Goal: Task Accomplishment & Management: Use online tool/utility

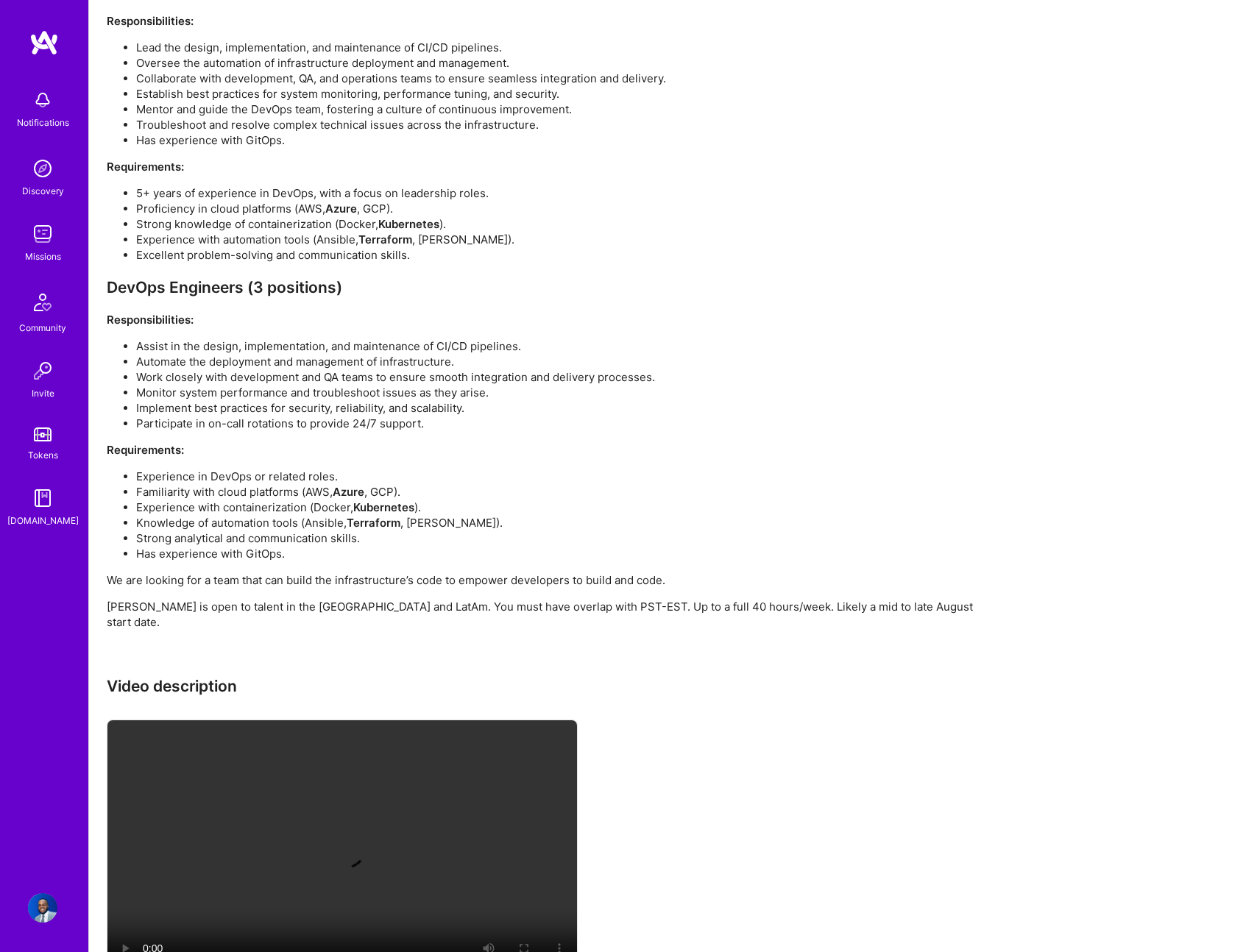
scroll to position [949, 0]
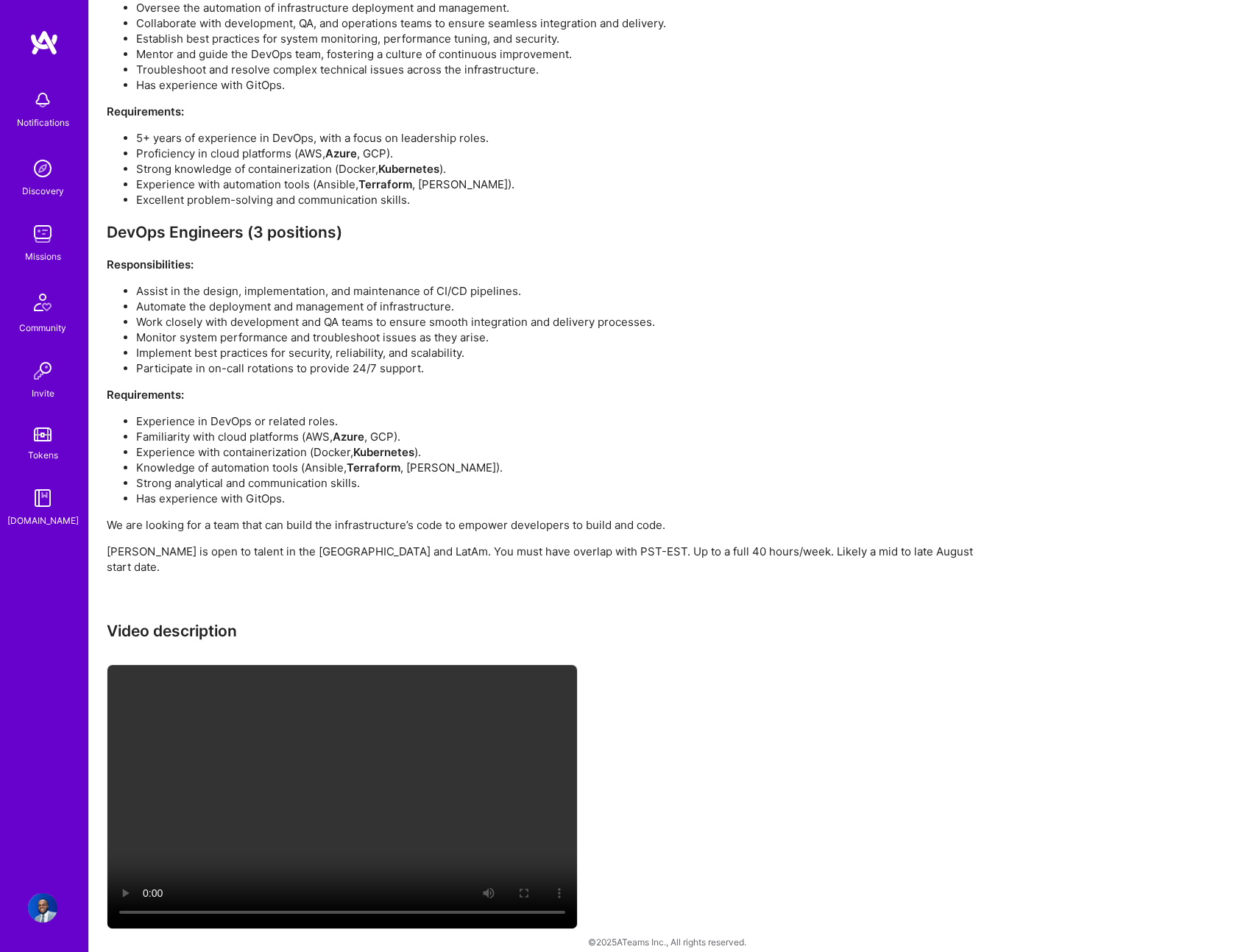
click at [67, 267] on div "Notifications Discovery Missions Community Invite Tokens [DOMAIN_NAME]" at bounding box center [44, 306] width 89 height 446
click at [25, 234] on link "Missions" at bounding box center [43, 241] width 92 height 45
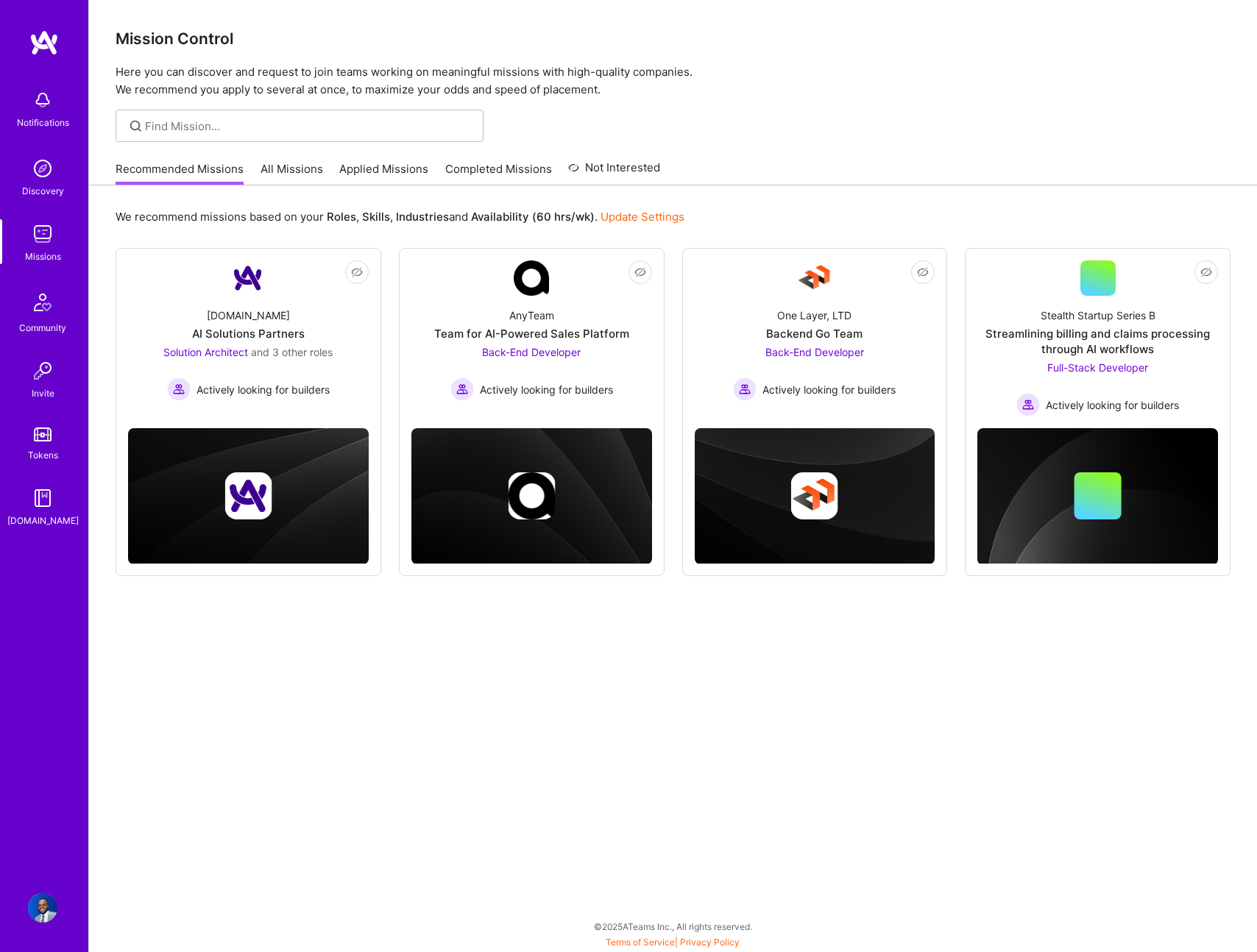
click at [249, 165] on div "Recommended Missions All Missions Applied Missions Completed Missions Not Inter…" at bounding box center [388, 168] width 544 height 32
click at [257, 173] on div "Recommended Missions All Missions Applied Missions Completed Missions Not Inter…" at bounding box center [388, 168] width 544 height 32
click at [286, 165] on link "All Missions" at bounding box center [292, 173] width 62 height 24
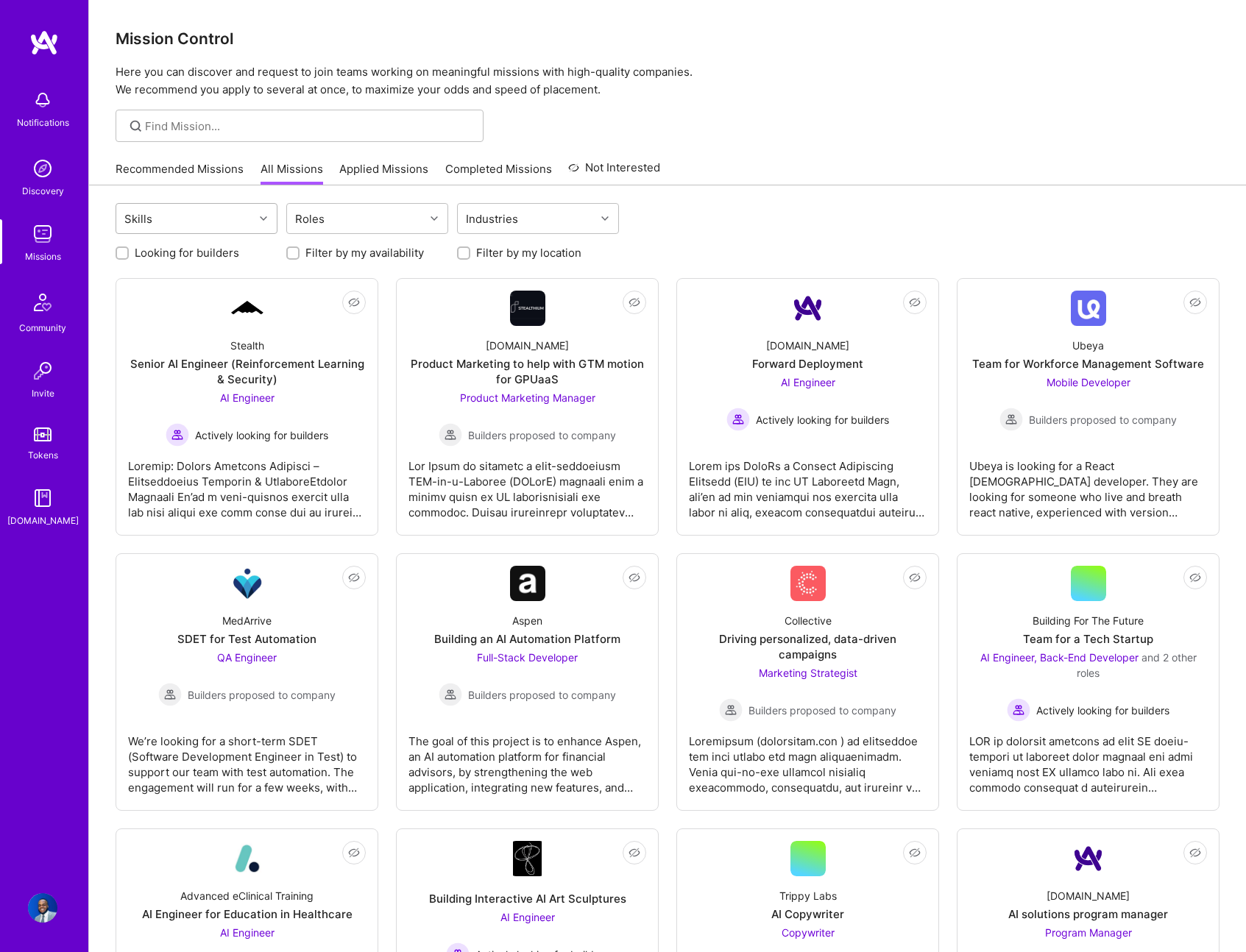
click at [243, 222] on div "Skills" at bounding box center [184, 218] width 137 height 29
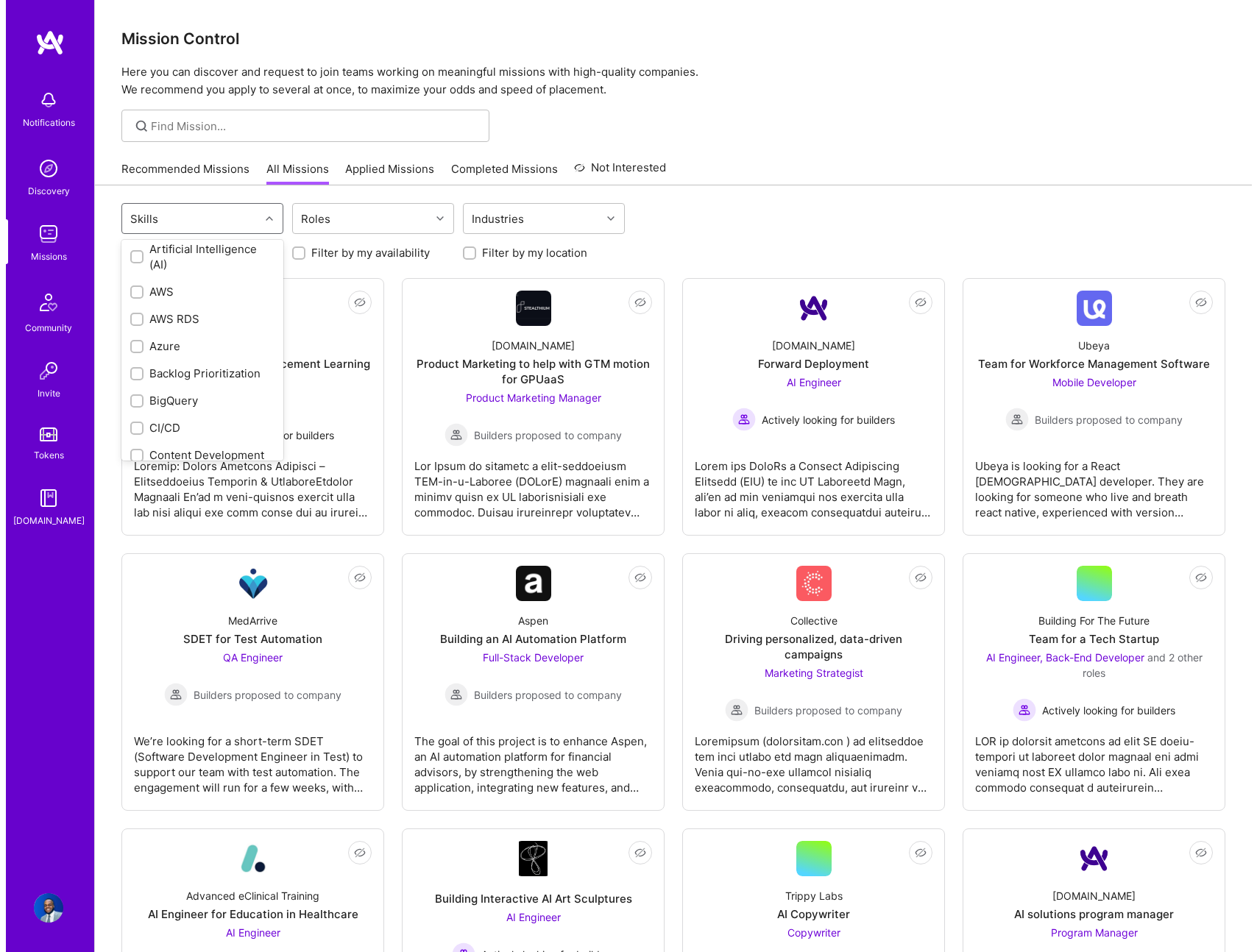
scroll to position [173, 0]
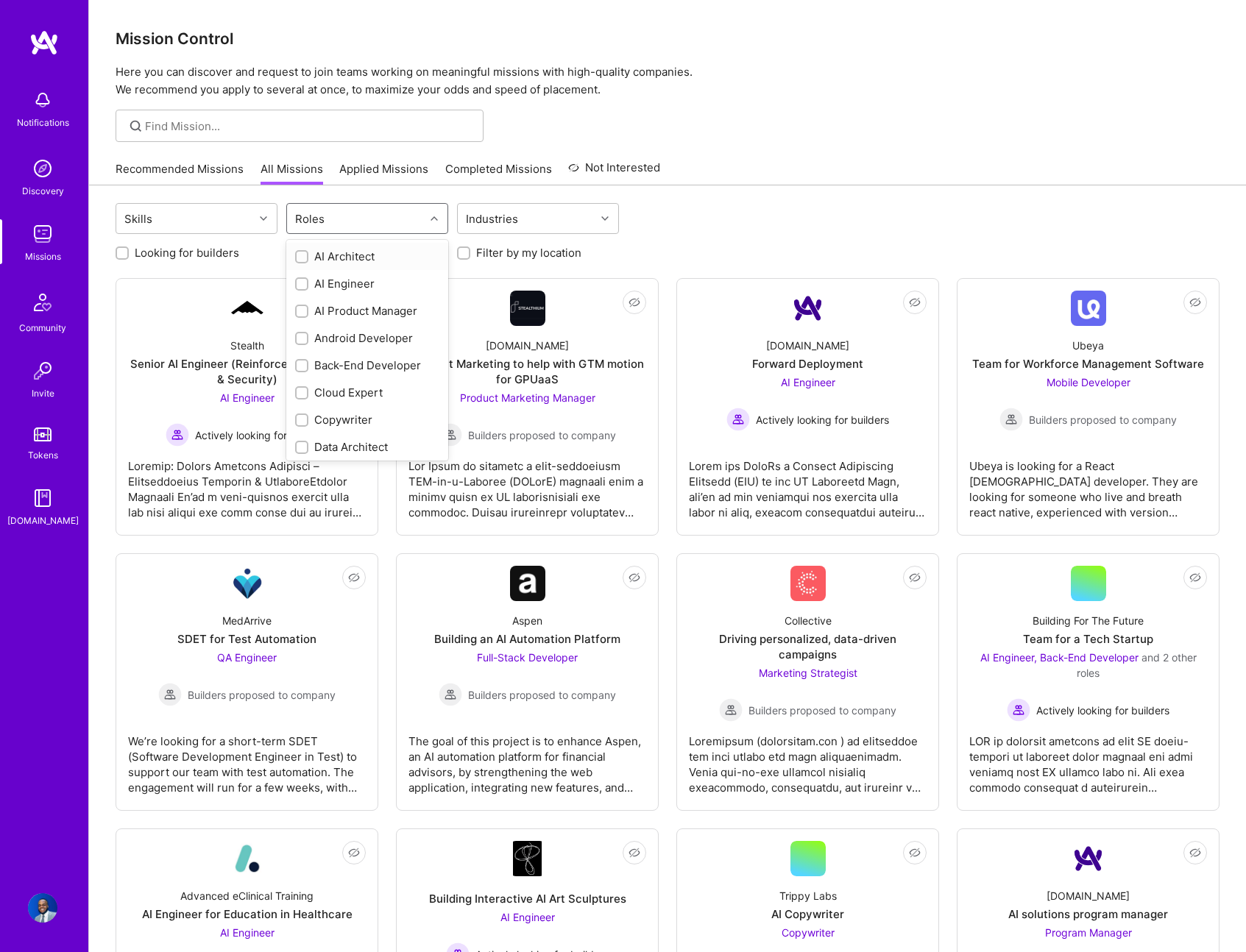
click at [348, 219] on div "Roles" at bounding box center [355, 218] width 137 height 29
click at [367, 389] on div "Cloud Expert" at bounding box center [367, 392] width 144 height 16
checkbox input "true"
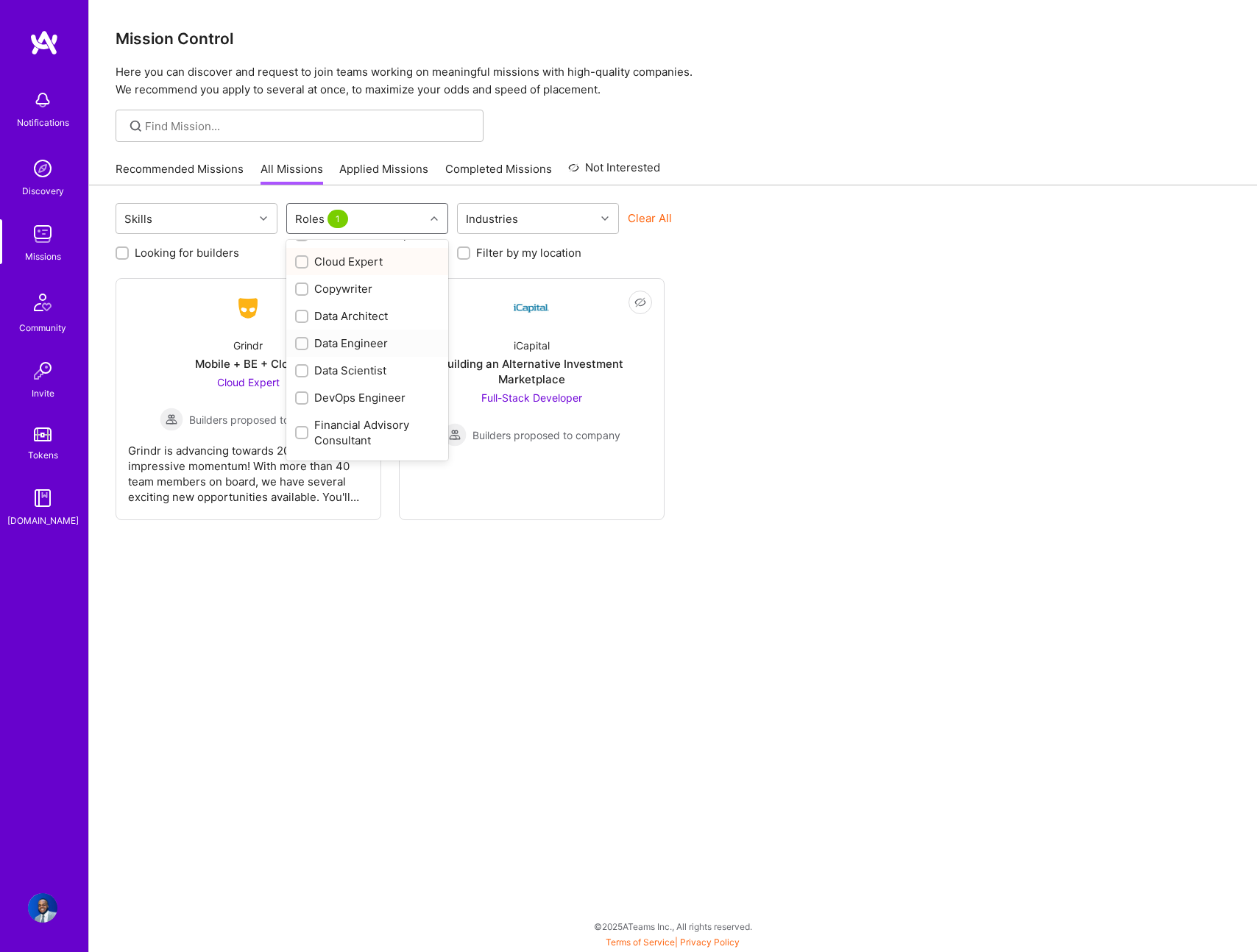
scroll to position [144, 0]
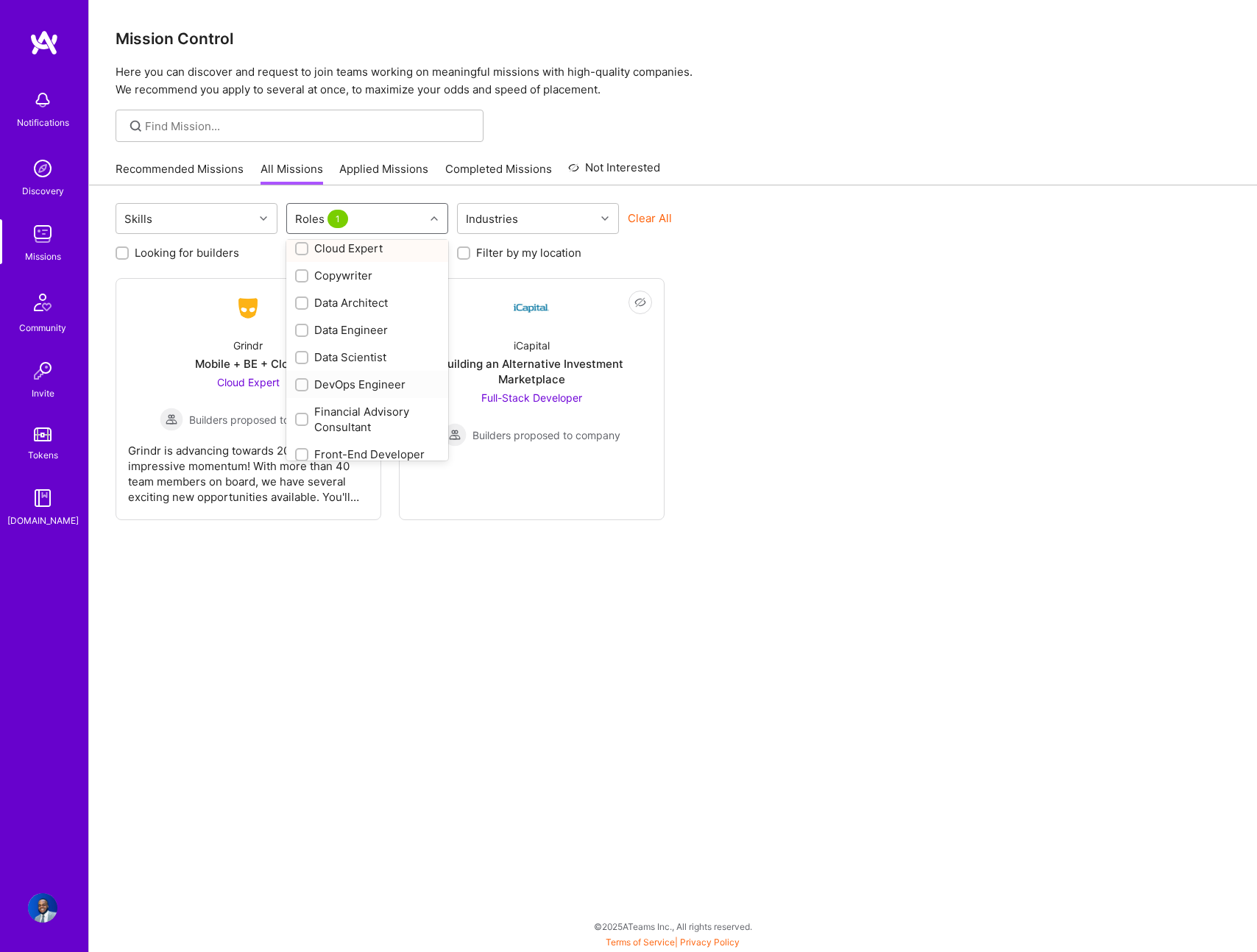
click at [368, 389] on div "DevOps Engineer" at bounding box center [367, 384] width 144 height 16
checkbox input "true"
click at [343, 394] on div "Cloud Expert" at bounding box center [367, 392] width 144 height 16
checkbox input "false"
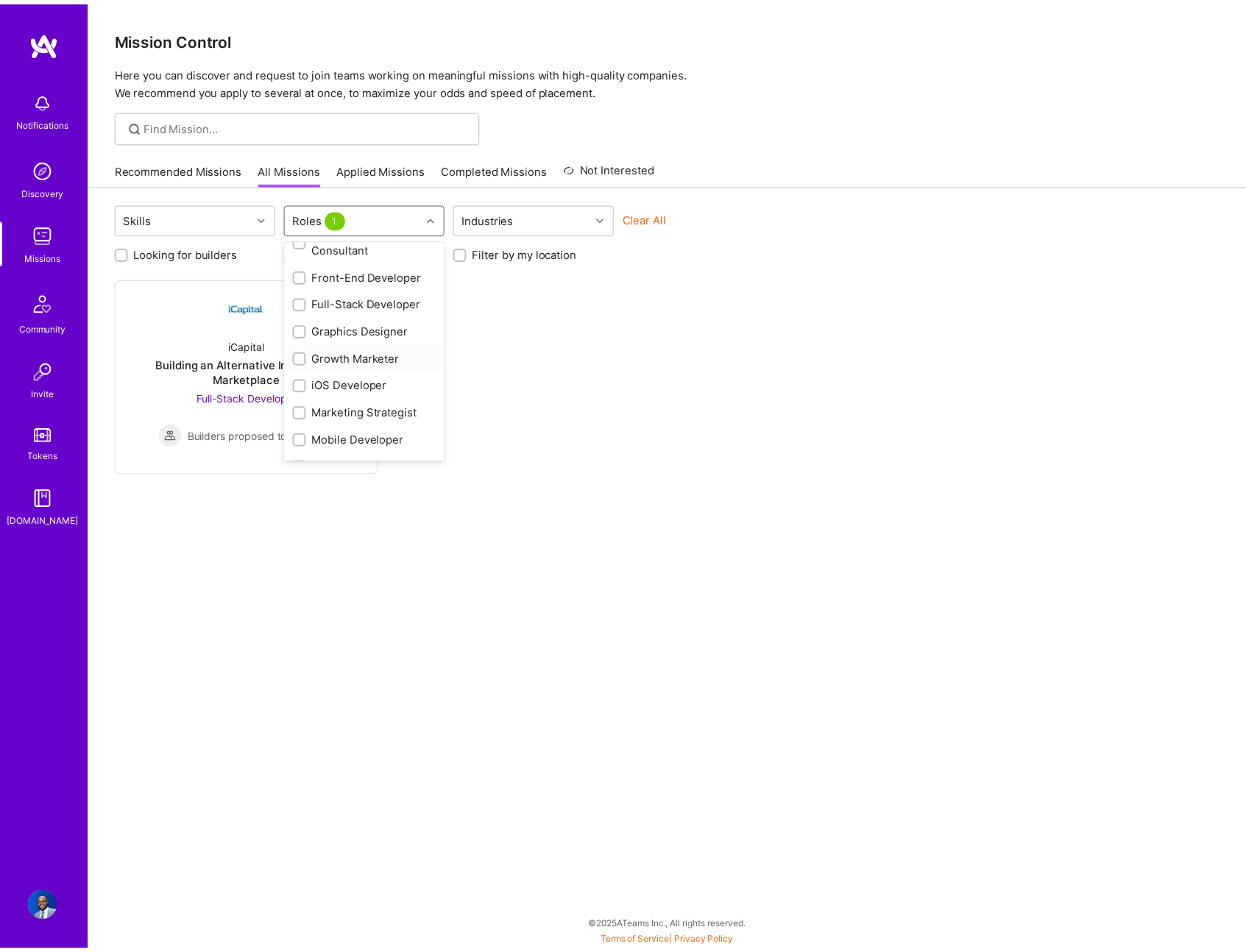
scroll to position [203, 0]
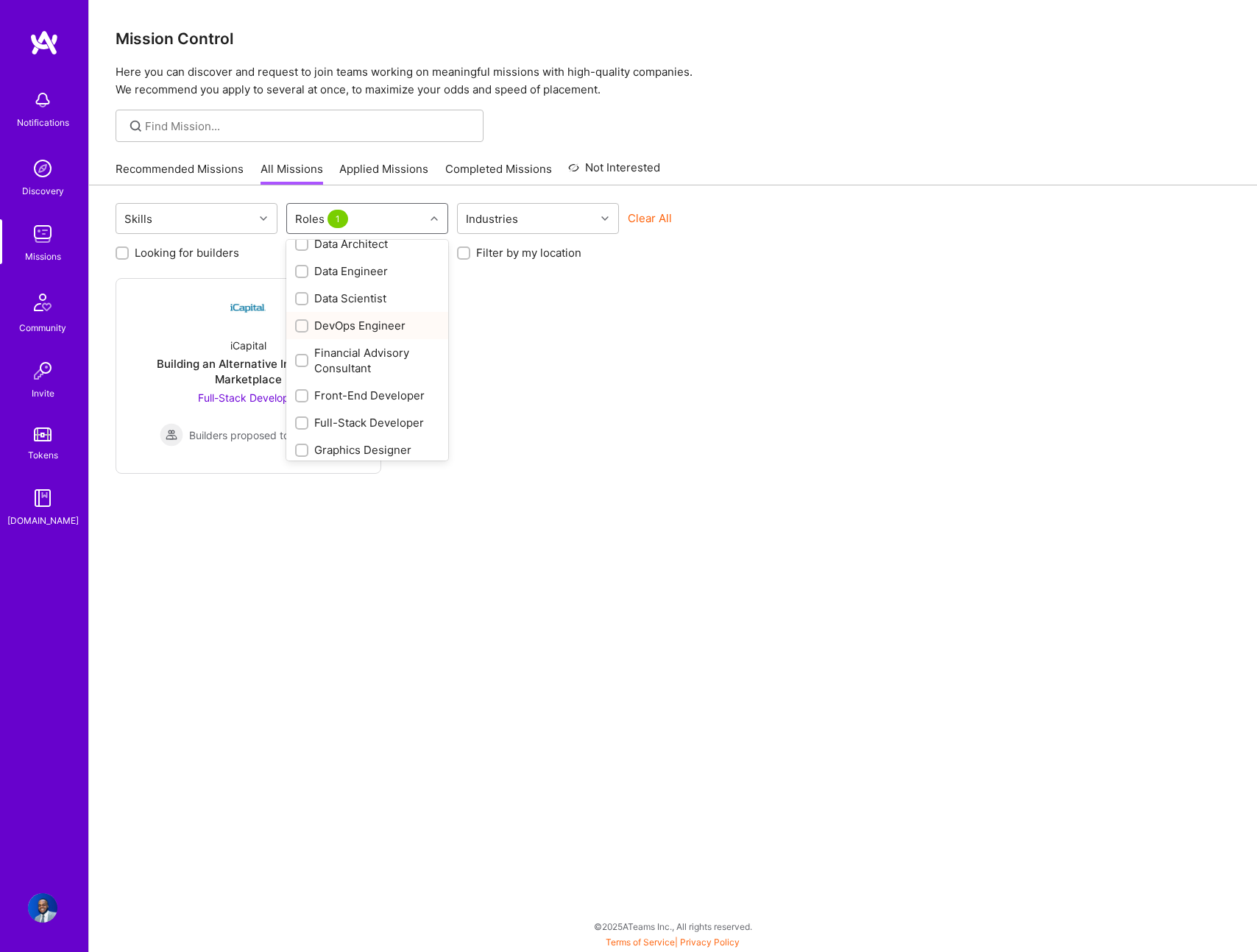
click at [347, 327] on div "DevOps Engineer" at bounding box center [367, 326] width 144 height 16
checkbox input "false"
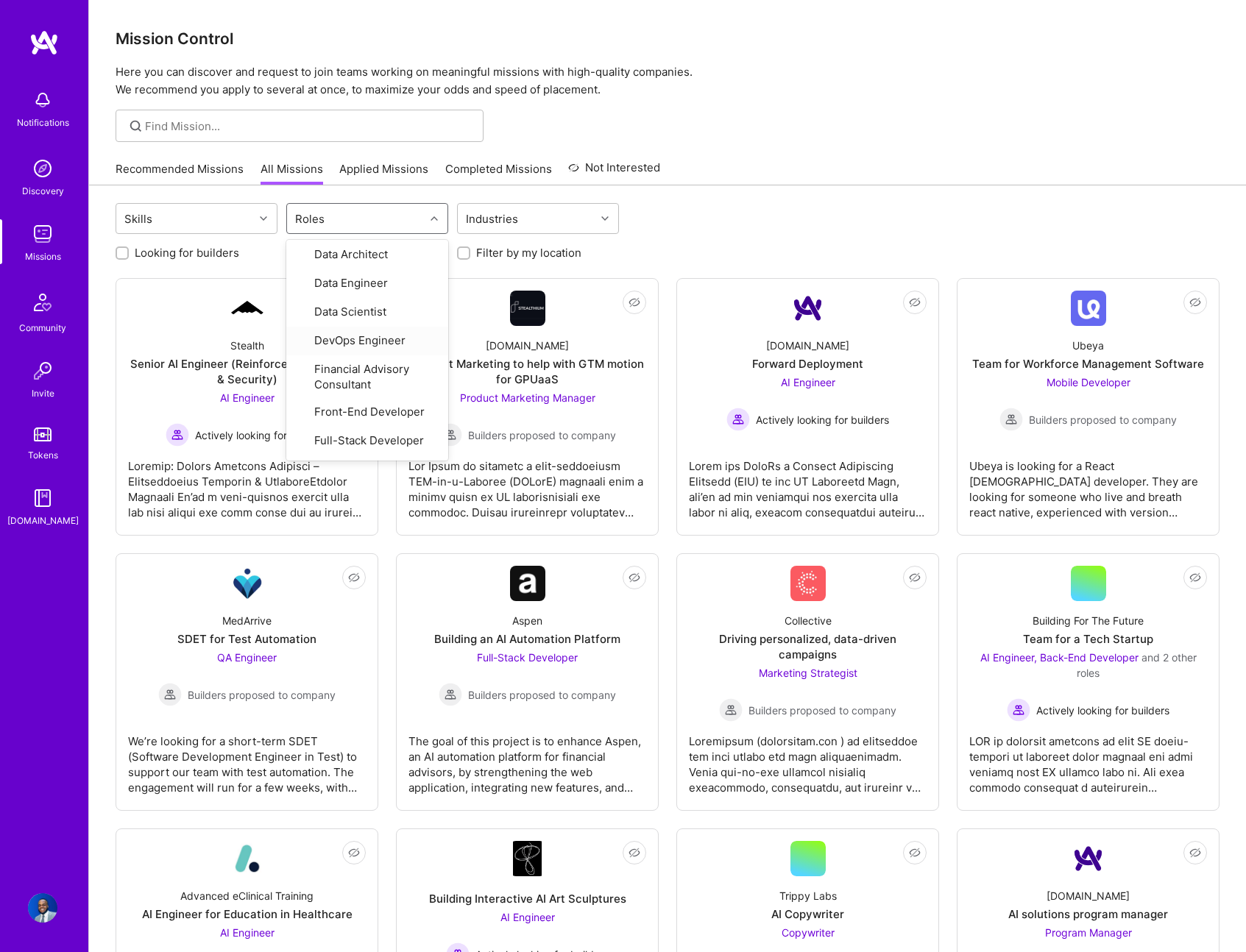
click at [194, 250] on label "Looking for builders" at bounding box center [186, 253] width 104 height 16
click at [128, 250] on input "Looking for builders" at bounding box center [124, 254] width 11 height 11
checkbox input "true"
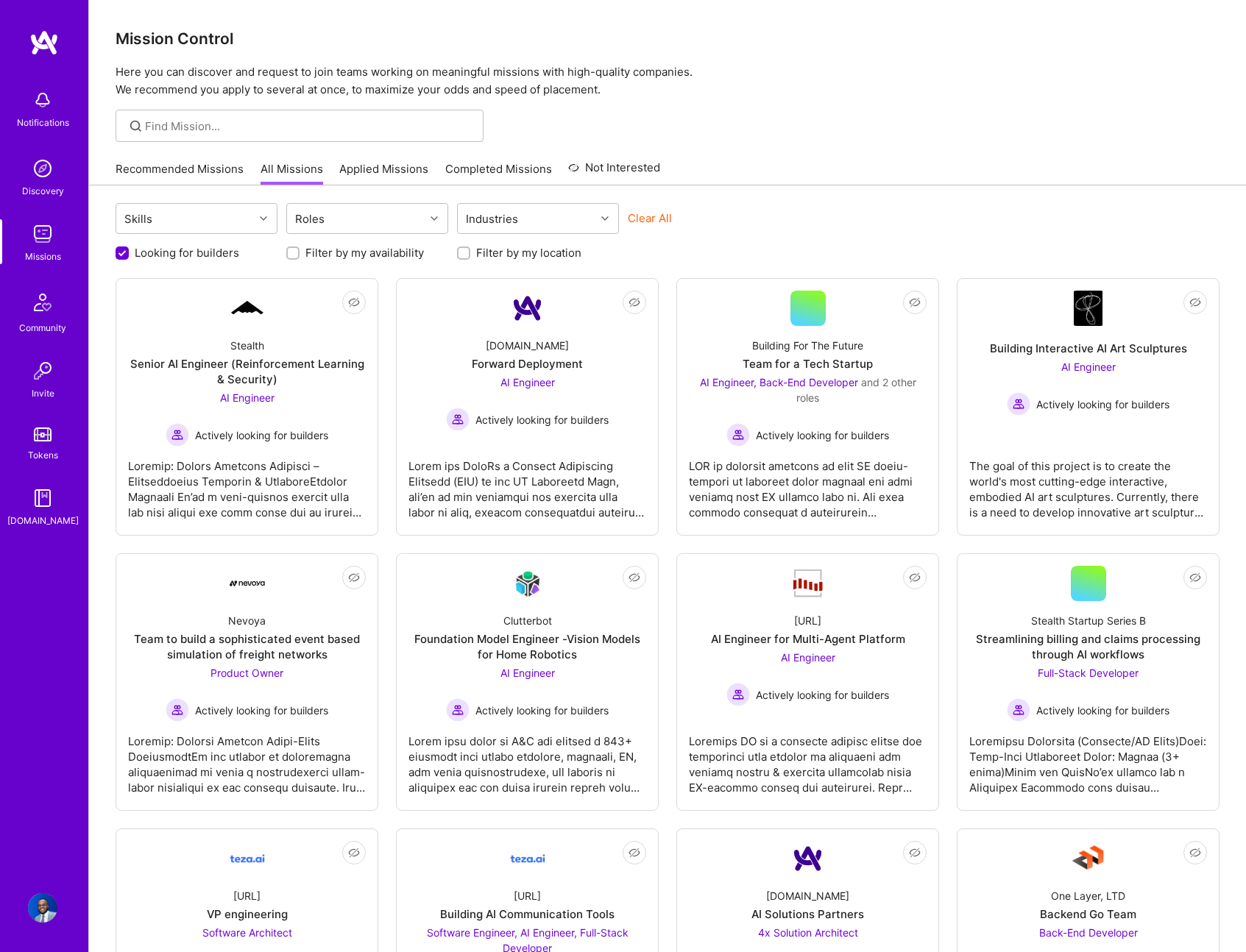
scroll to position [0, 0]
click at [474, 402] on div "AI Engineer Actively looking for builders" at bounding box center [527, 403] width 163 height 56
click at [210, 369] on div "Senior AI Engineer (Reinforcement Learning & Security)" at bounding box center [247, 372] width 238 height 31
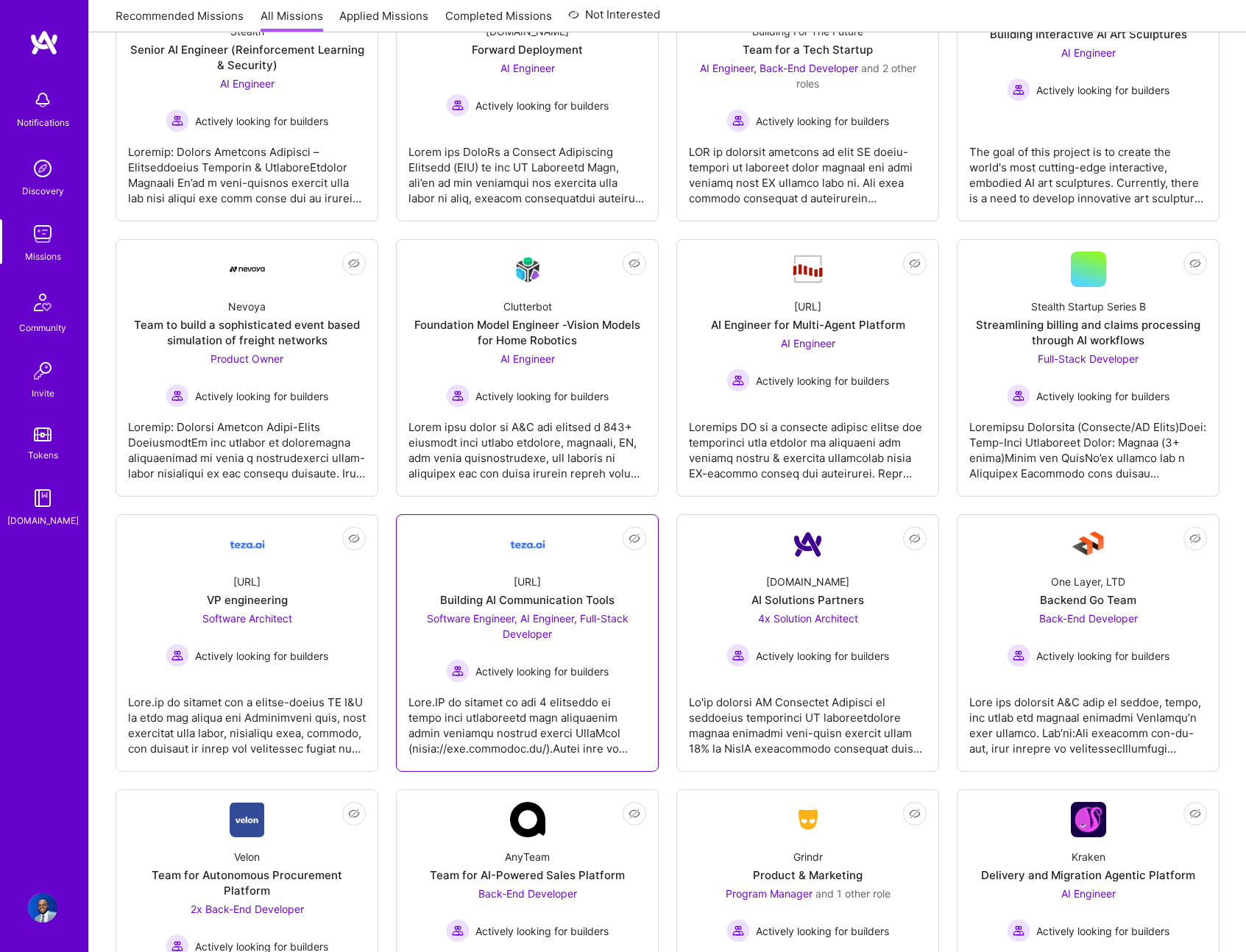
scroll to position [702, 0]
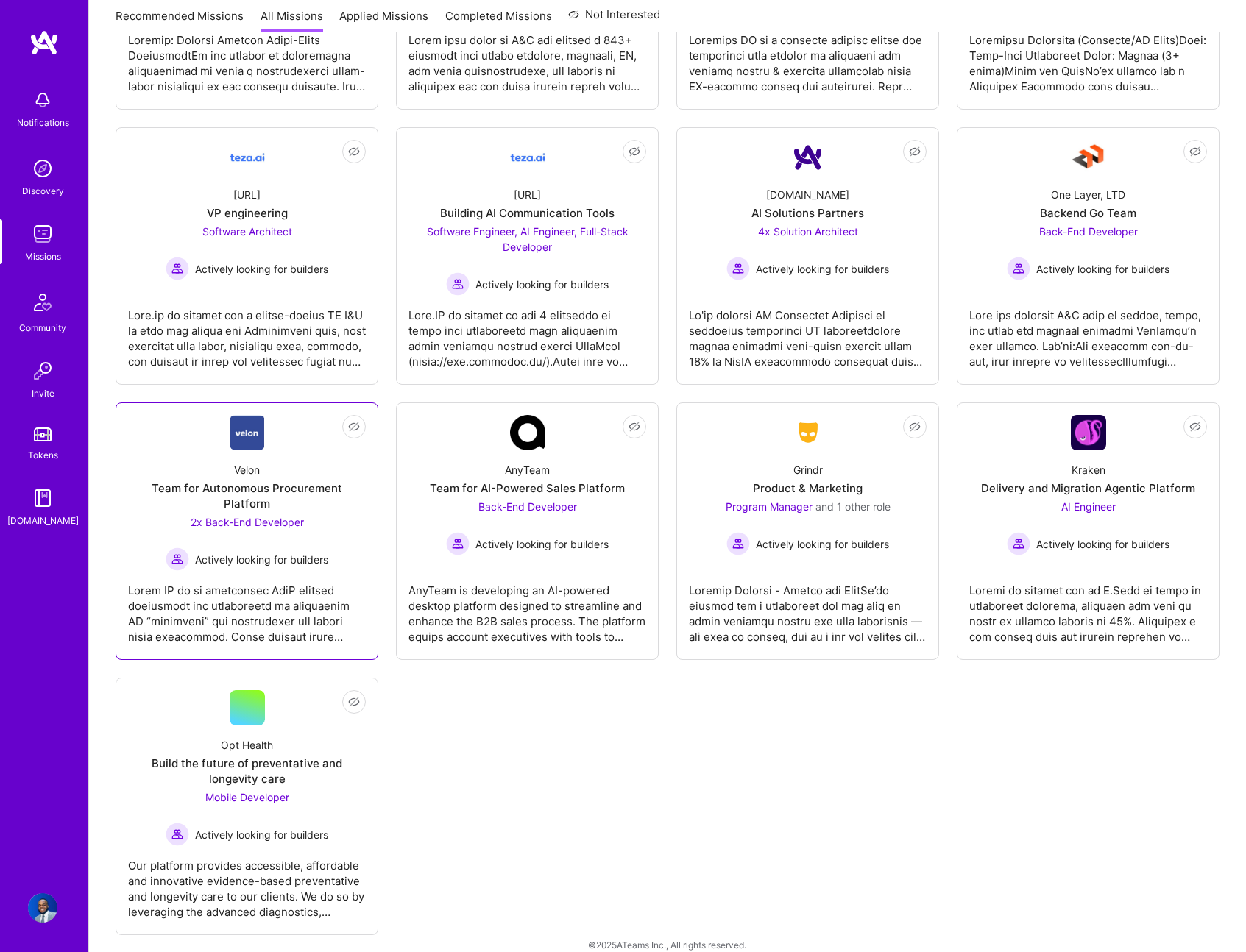
click at [340, 535] on div "Velon Team for Autonomous Procurement Platform 2x Back-End Developer Actively l…" at bounding box center [247, 511] width 238 height 121
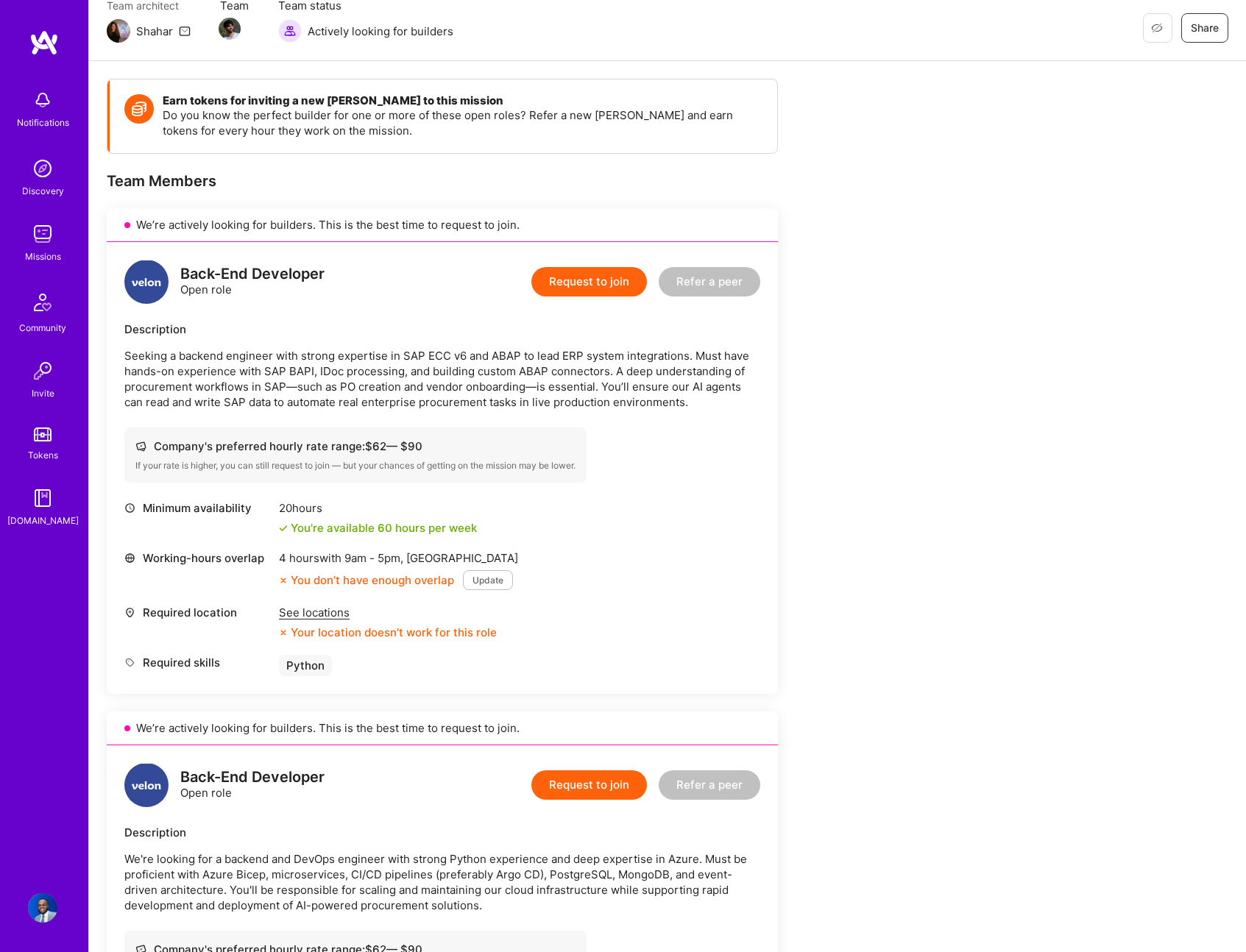
scroll to position [442, 0]
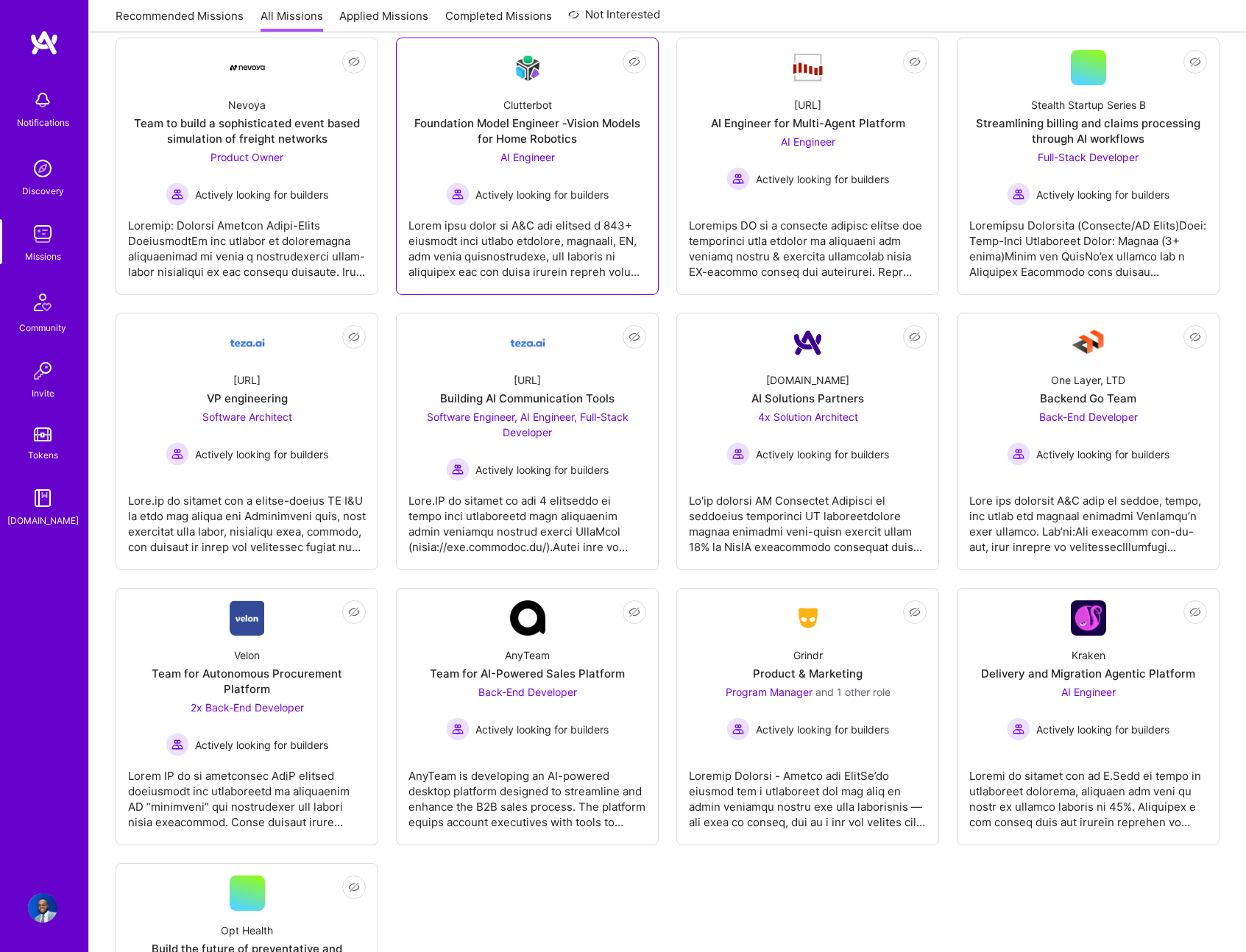
scroll to position [246, 0]
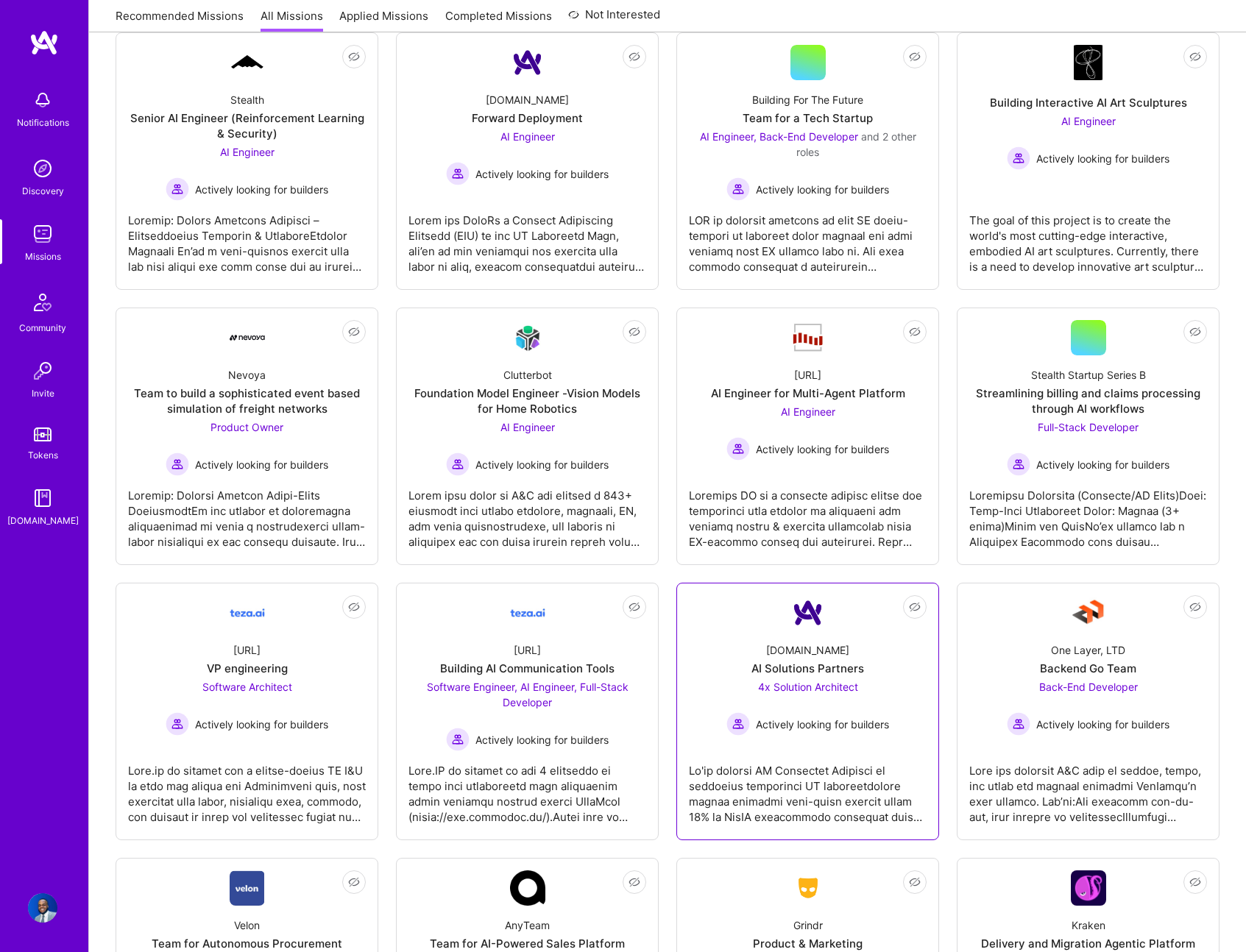
click at [856, 713] on div "Actively looking for builders" at bounding box center [807, 724] width 163 height 23
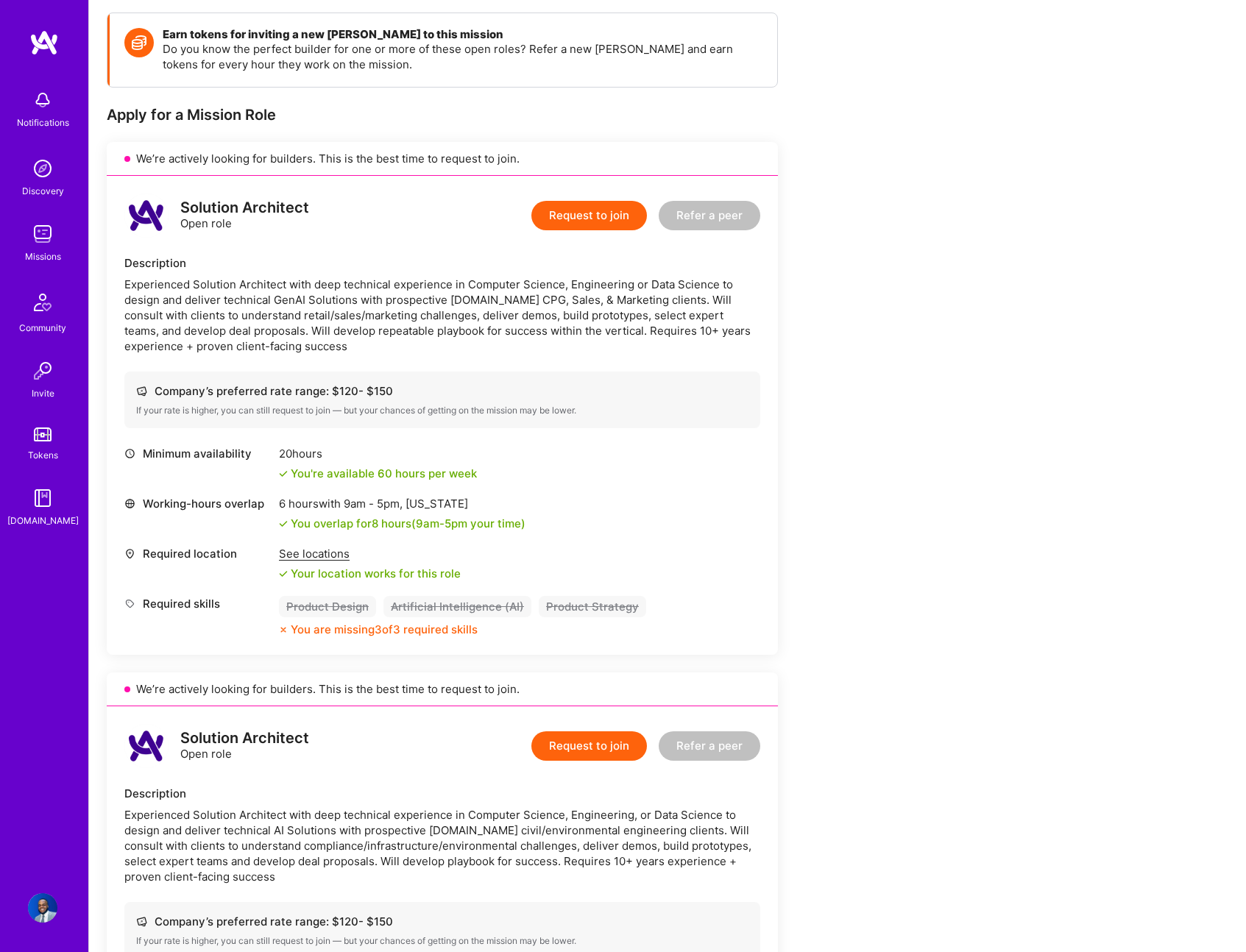
scroll to position [449, 0]
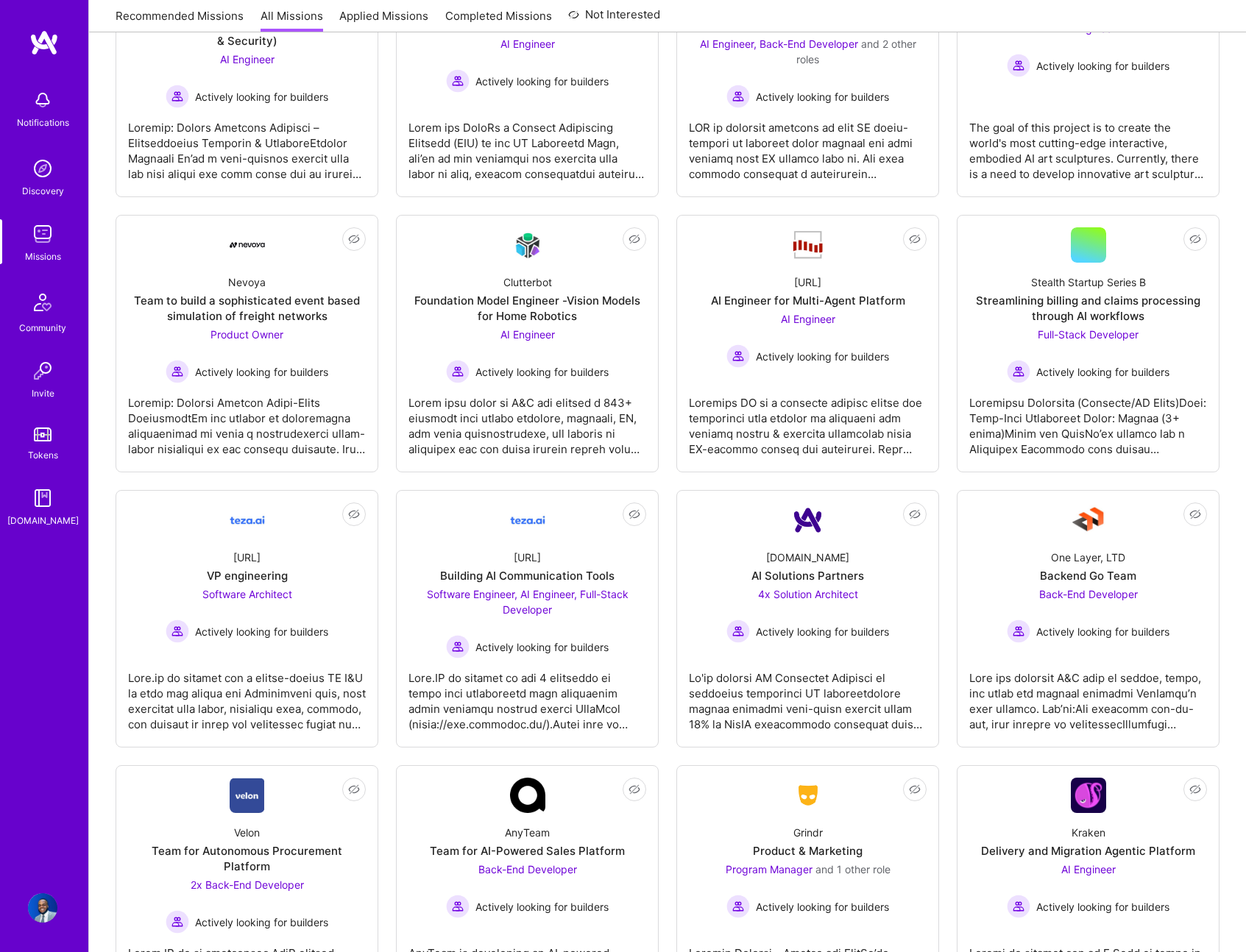
scroll to position [346, 0]
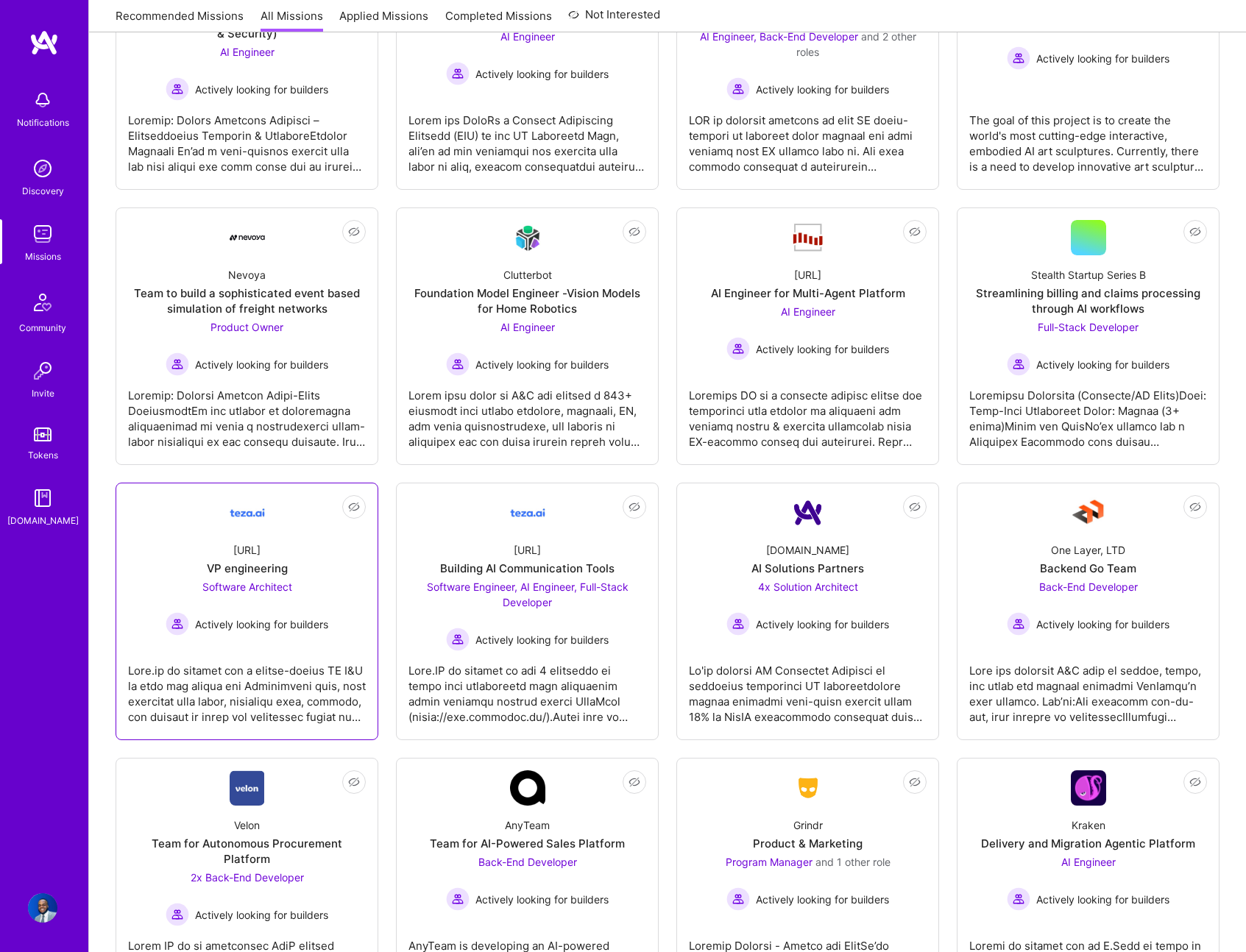
click at [267, 599] on div "Software Architect Actively looking for builders" at bounding box center [246, 607] width 163 height 56
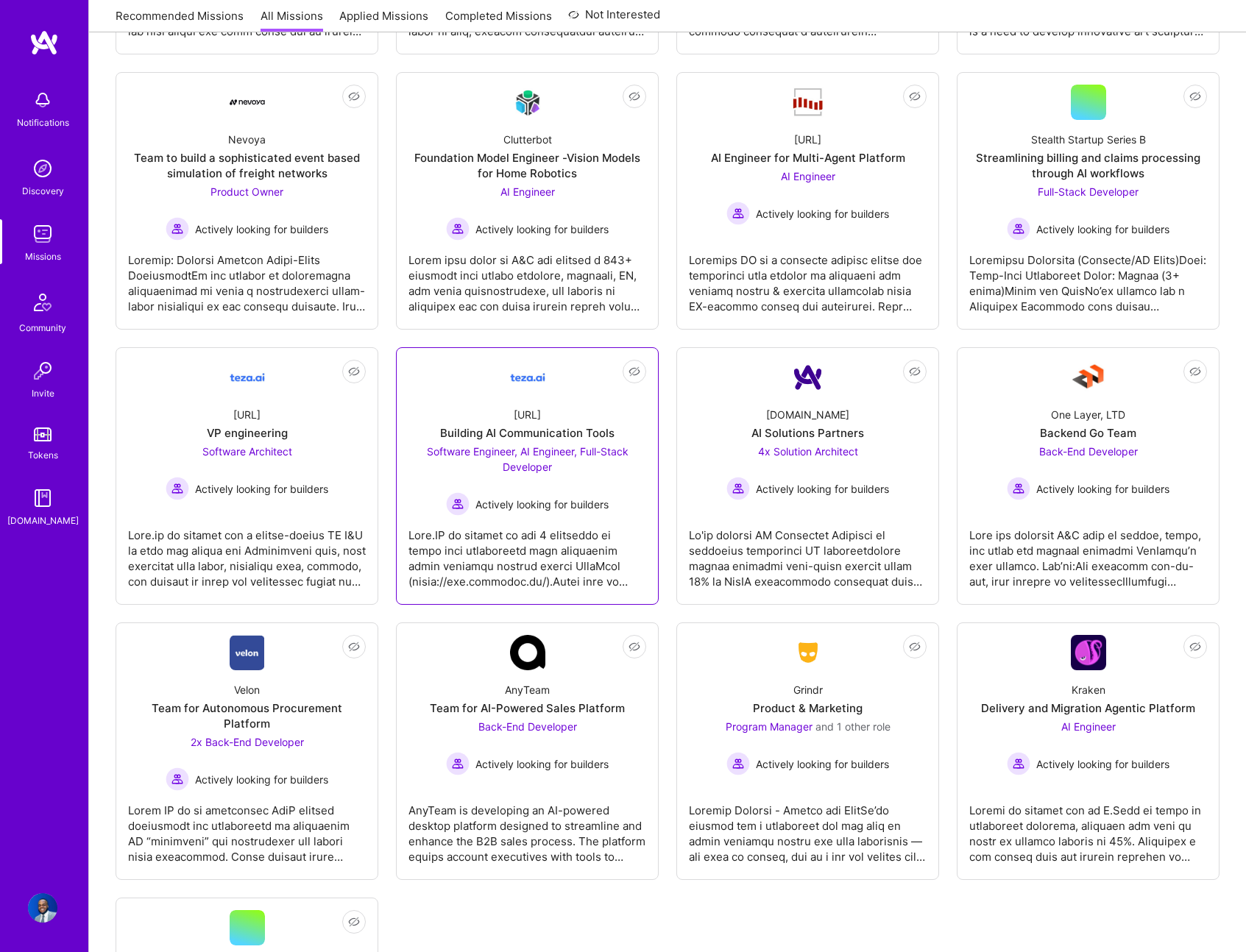
scroll to position [540, 0]
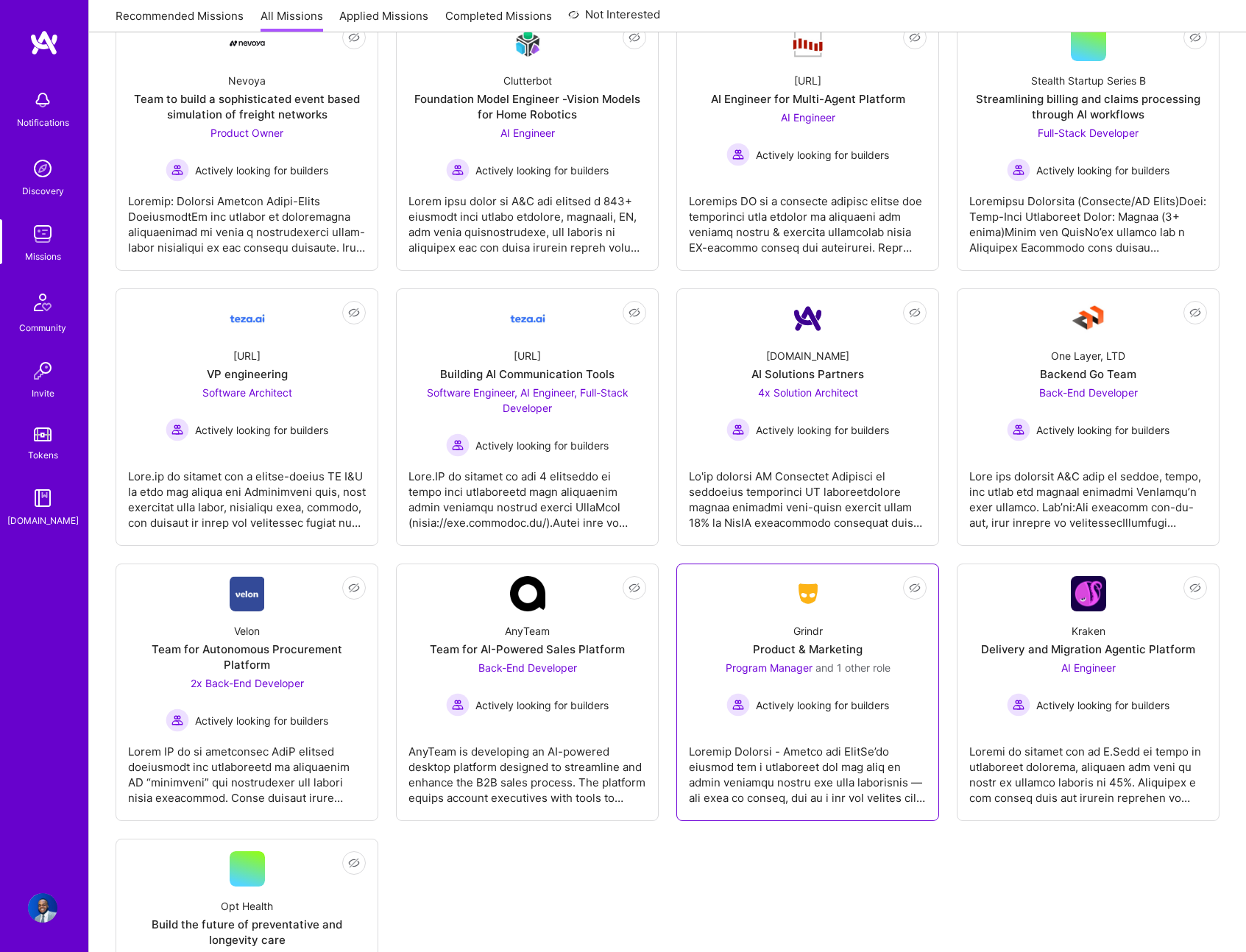
click at [889, 629] on div "Grindr Product & Marketing Program Manager and 1 other role Actively looking fo…" at bounding box center [808, 664] width 238 height 105
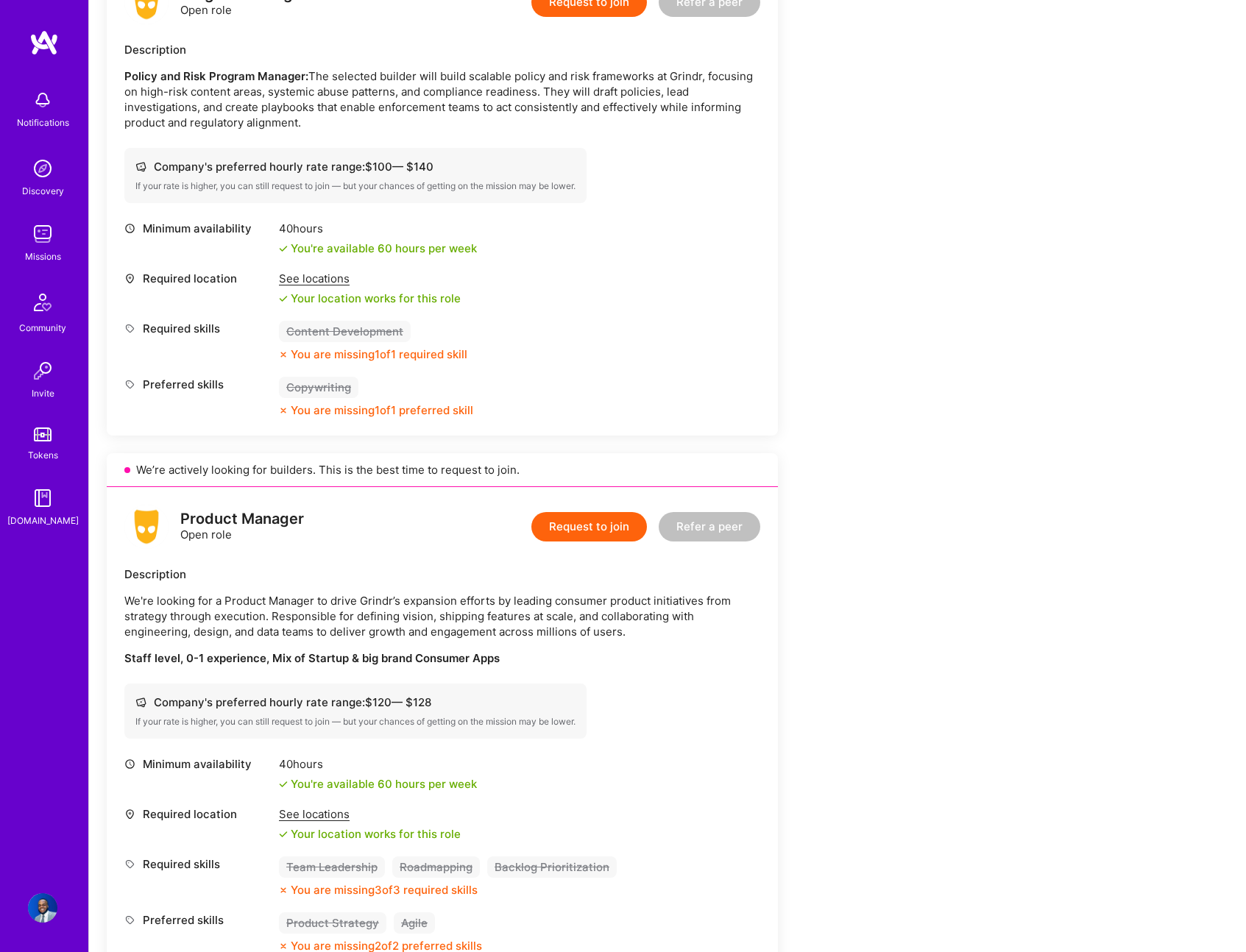
scroll to position [430, 0]
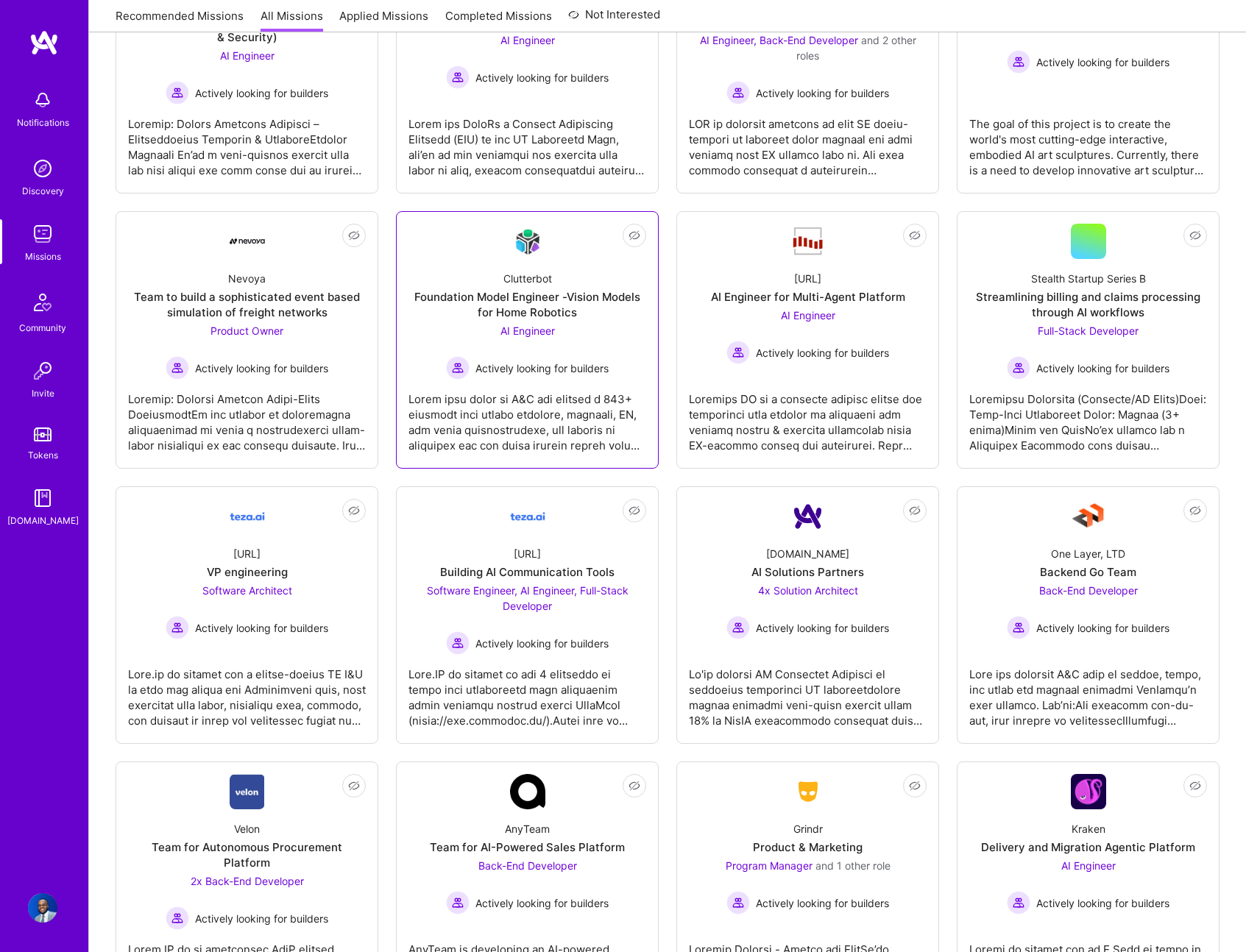
scroll to position [198, 0]
